Goal: Check status

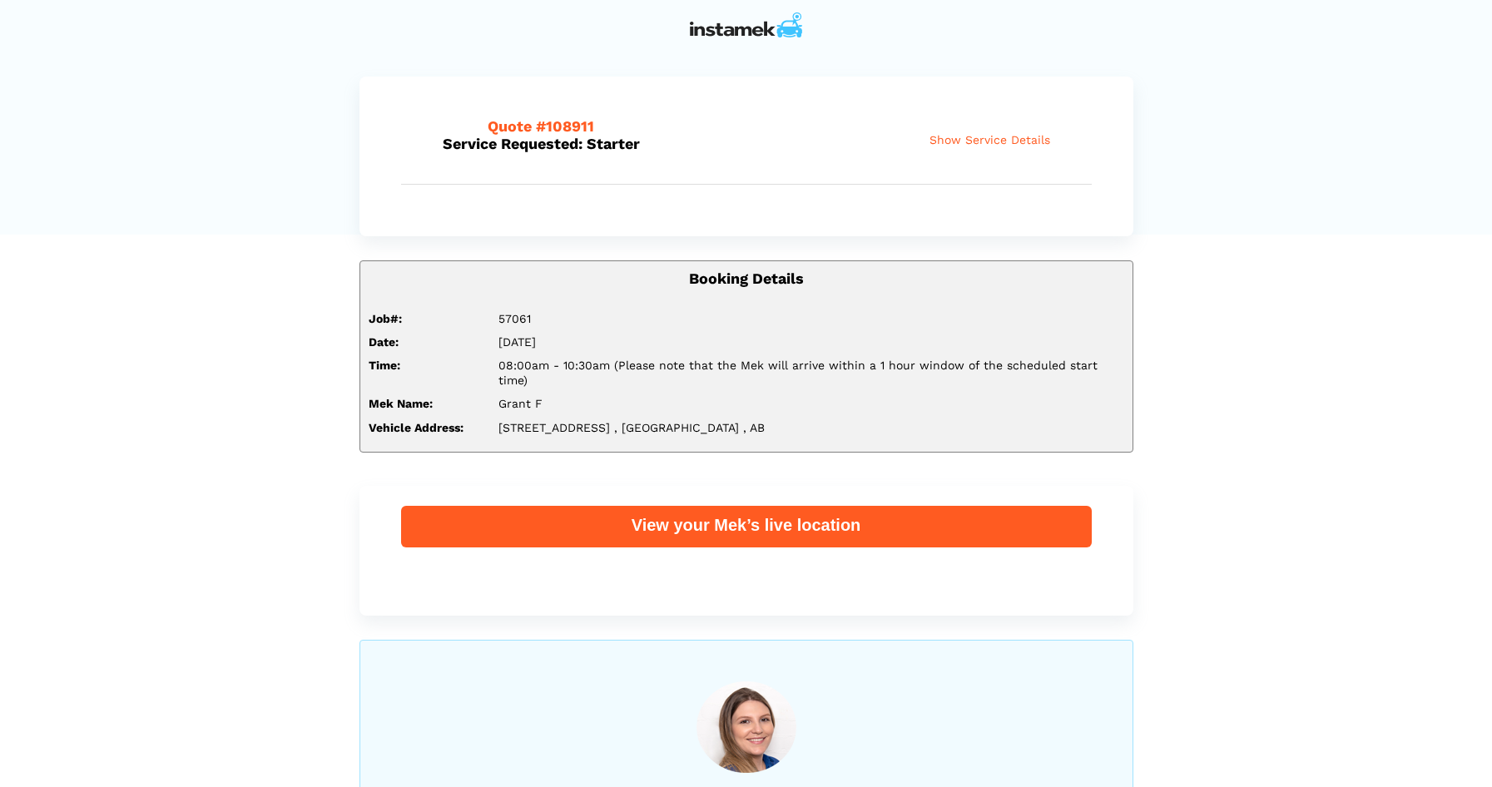
click at [988, 137] on span "Show Service Details" at bounding box center [990, 140] width 121 height 14
click at [995, 141] on span "Show Service Details" at bounding box center [990, 140] width 121 height 14
click at [984, 137] on span "Show Service Details" at bounding box center [990, 140] width 121 height 14
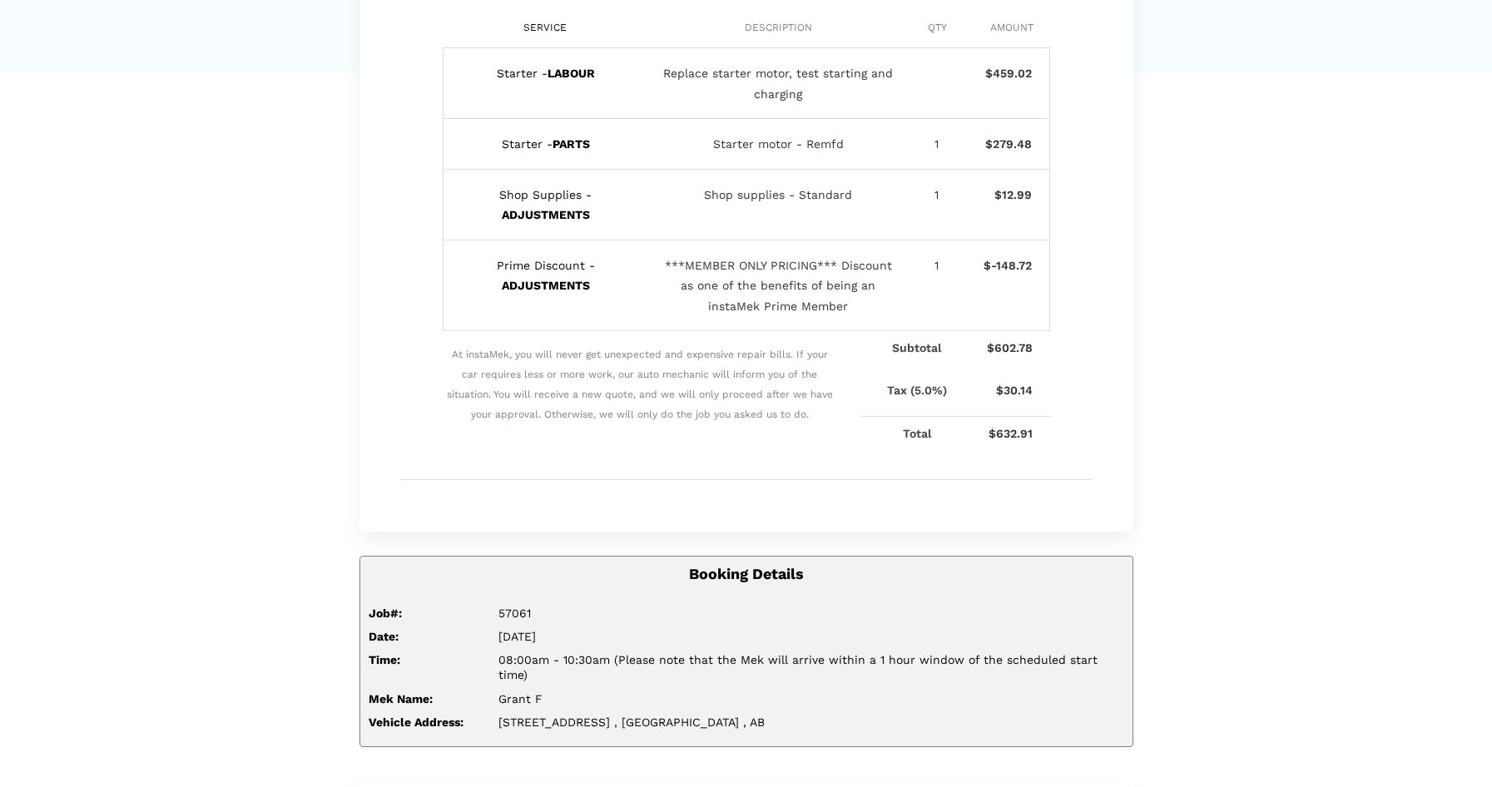
scroll to position [255, 0]
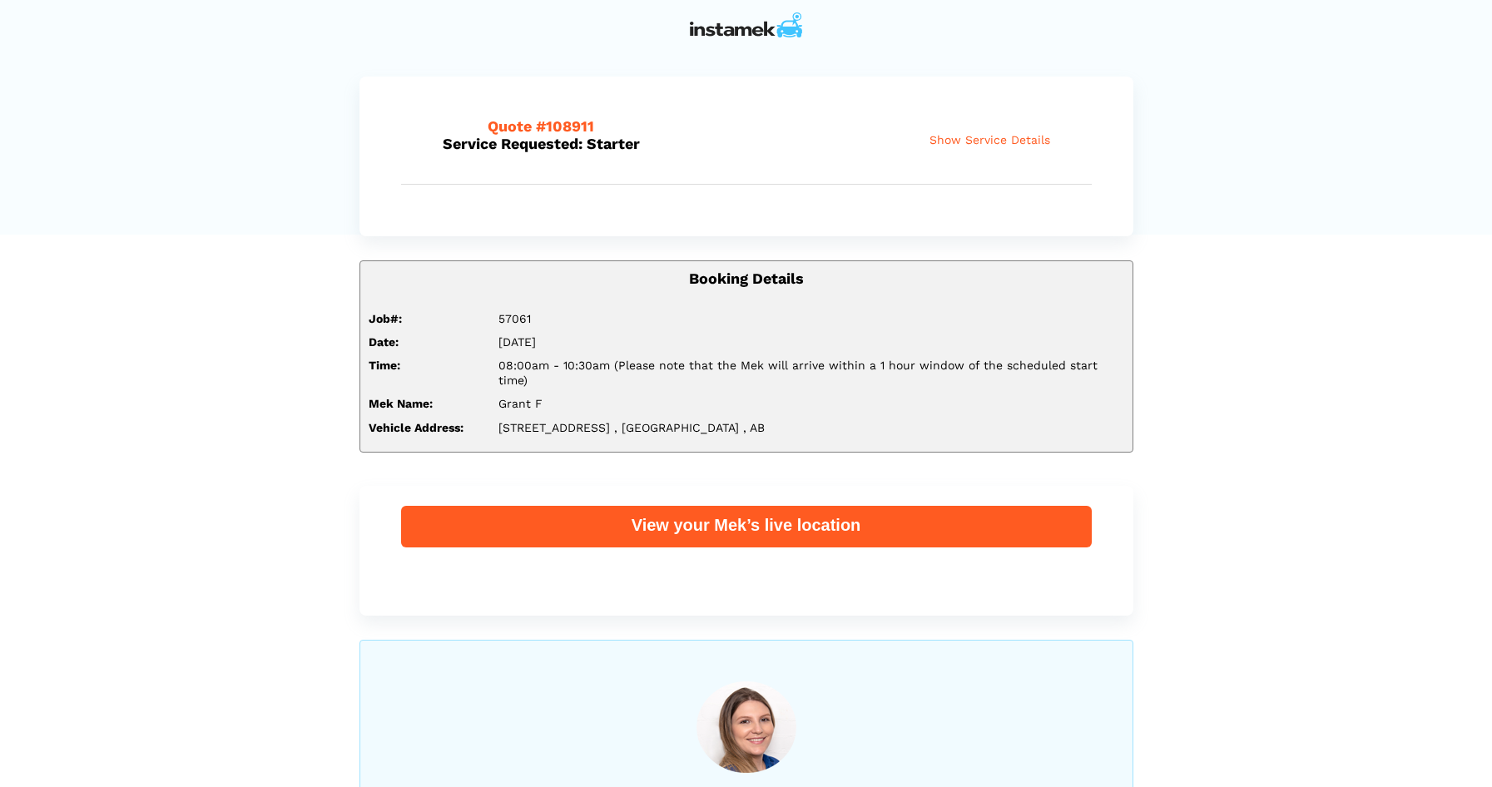
click at [1010, 139] on span "Show Service Details" at bounding box center [990, 140] width 121 height 14
